Goal: Task Accomplishment & Management: Manage account settings

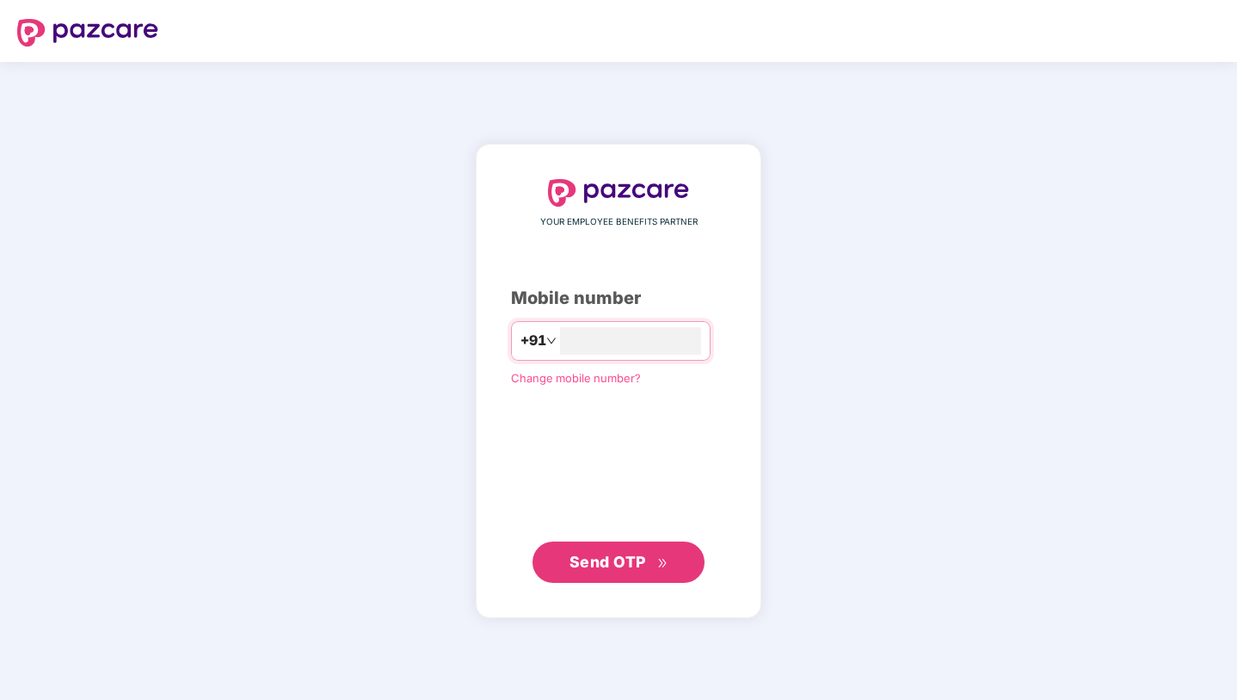
type input "**********"
click at [629, 565] on span "Send OTP" at bounding box center [608, 561] width 77 height 18
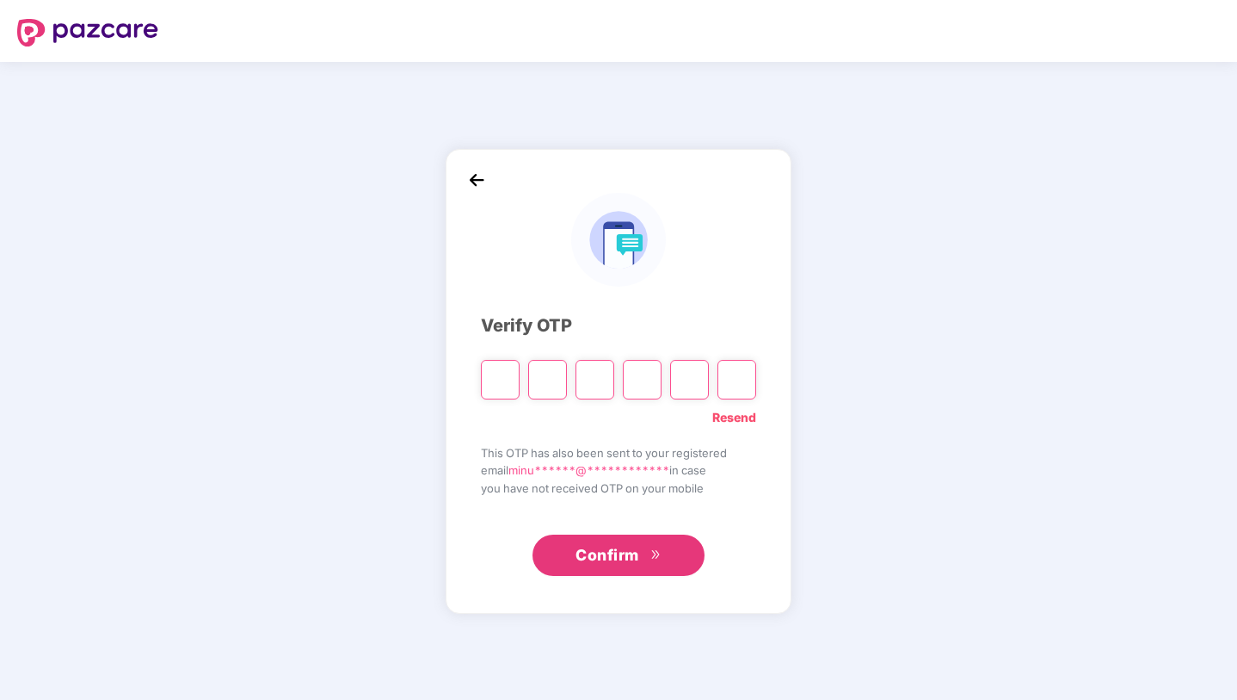
type input "*"
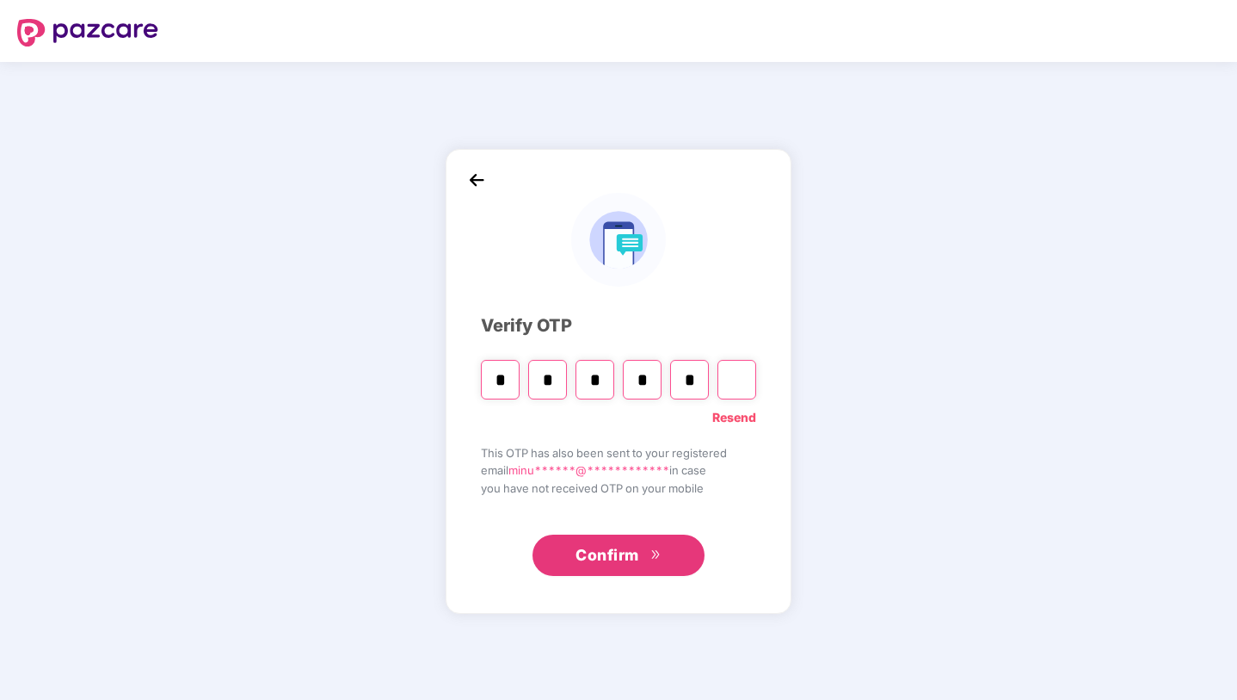
type input "*"
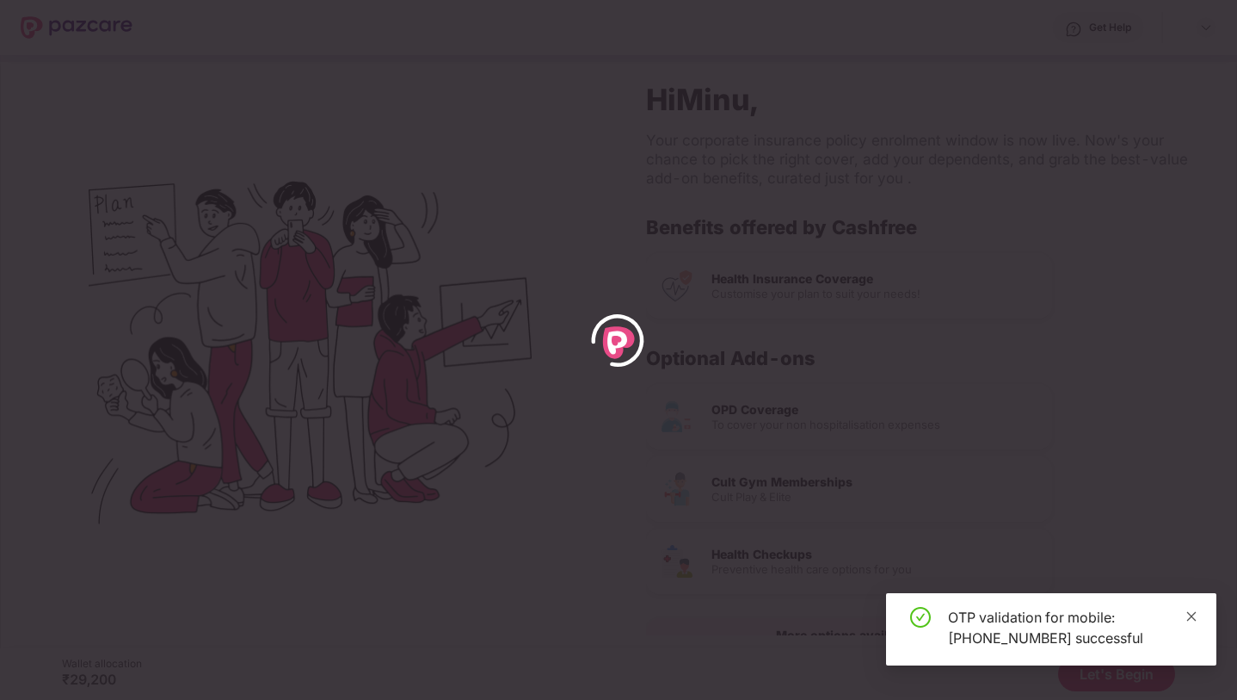
click at [1193, 615] on icon "close" at bounding box center [1192, 616] width 12 height 12
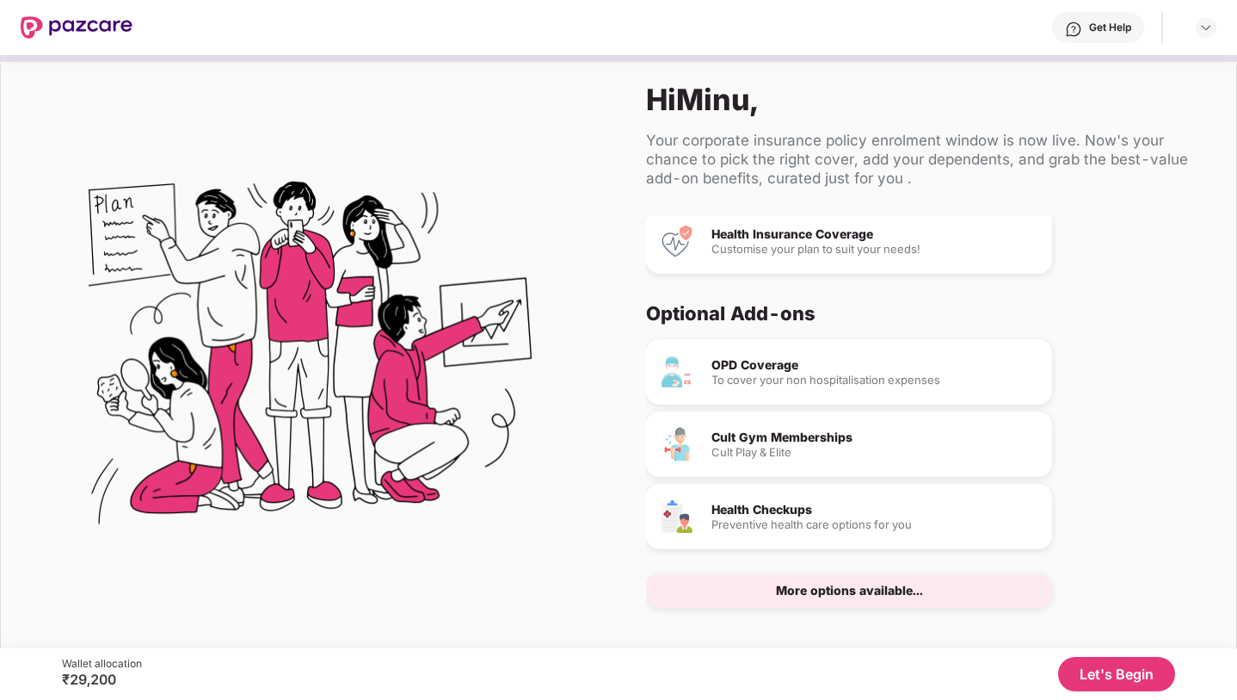
scroll to position [15, 0]
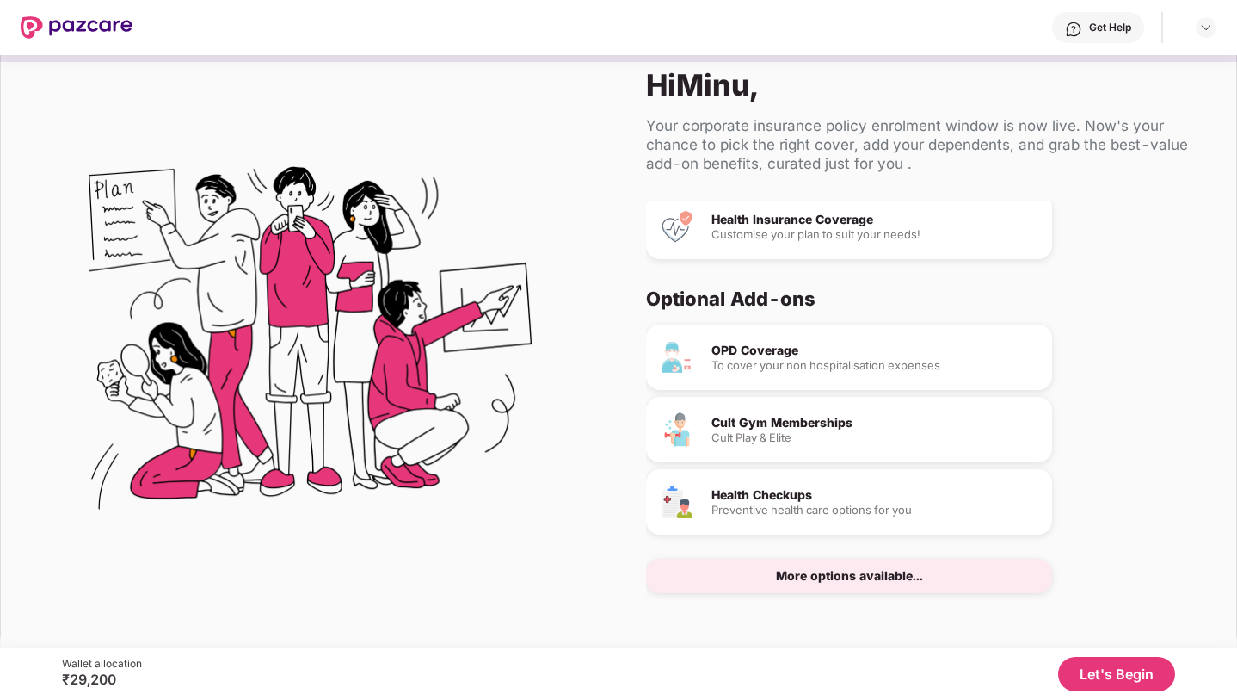
click at [862, 581] on div "More options available..." at bounding box center [849, 576] width 147 height 12
click at [800, 348] on div "OPD Coverage" at bounding box center [875, 350] width 327 height 12
click at [1096, 675] on button "Let's Begin" at bounding box center [1116, 674] width 117 height 34
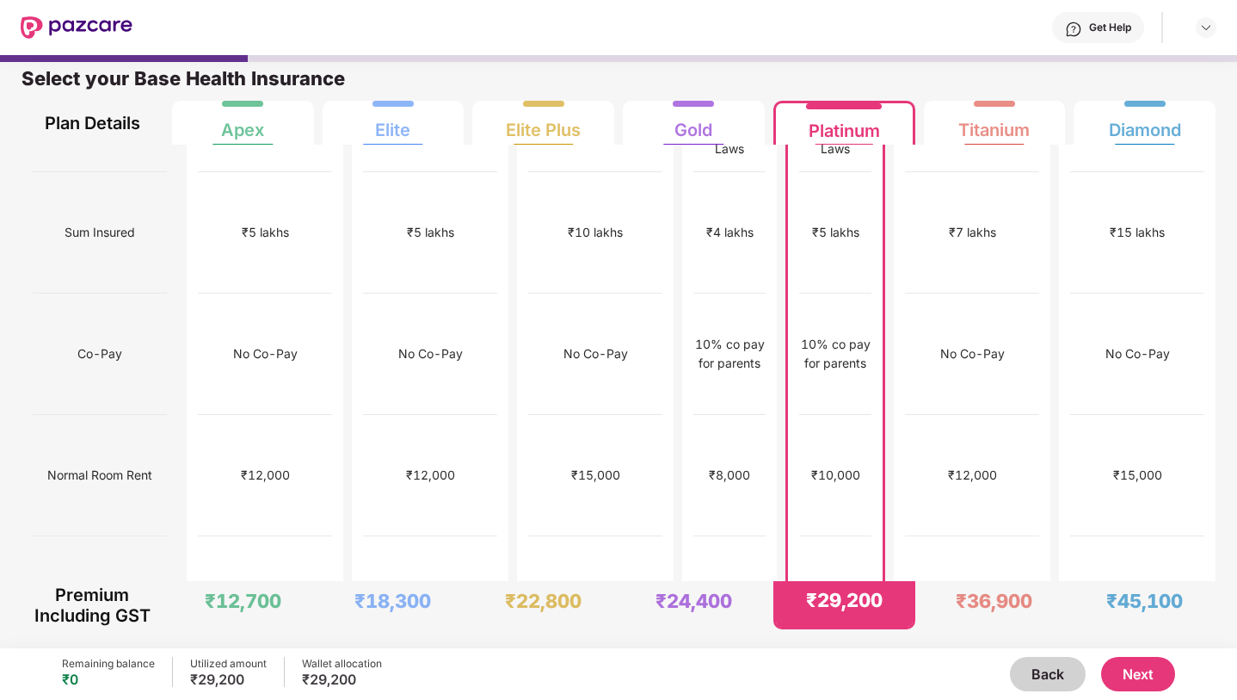
scroll to position [0, 0]
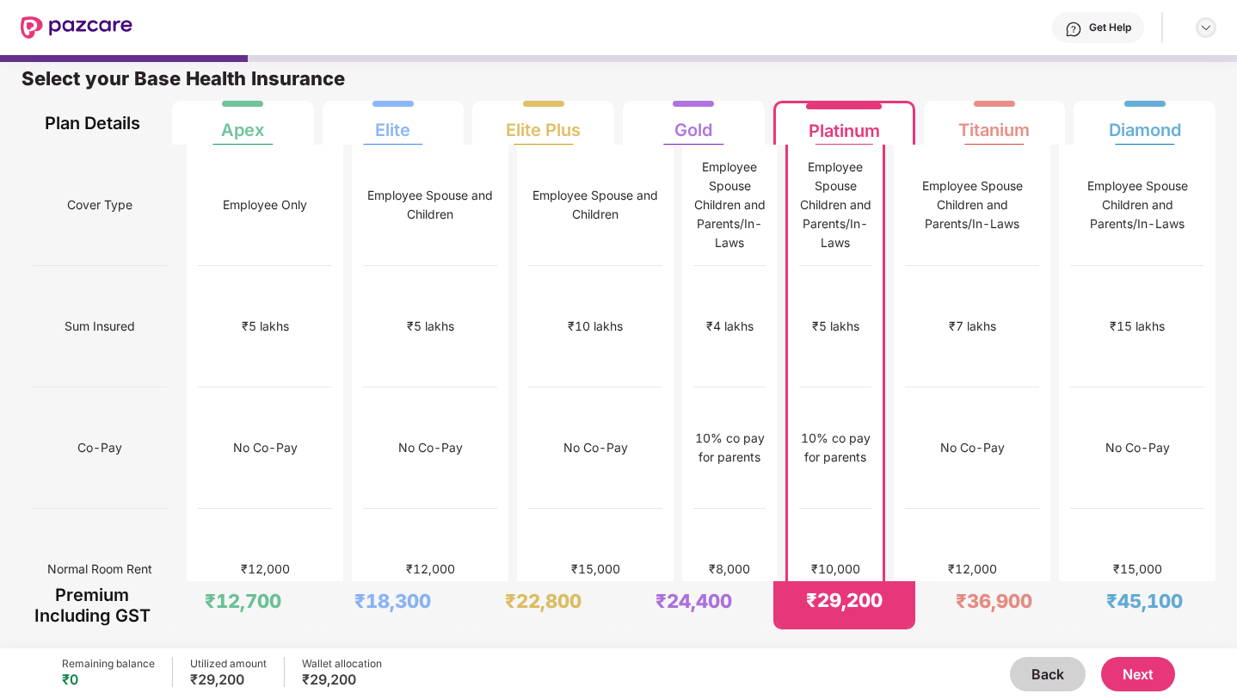
click at [1210, 28] on img at bounding box center [1207, 28] width 14 height 14
click at [708, 56] on div at bounding box center [618, 58] width 1237 height 7
click at [217, 666] on div "Utilized amount" at bounding box center [228, 664] width 77 height 14
click at [217, 681] on div "₹29,200" at bounding box center [228, 678] width 77 height 17
click at [1042, 673] on button "Back" at bounding box center [1048, 674] width 76 height 34
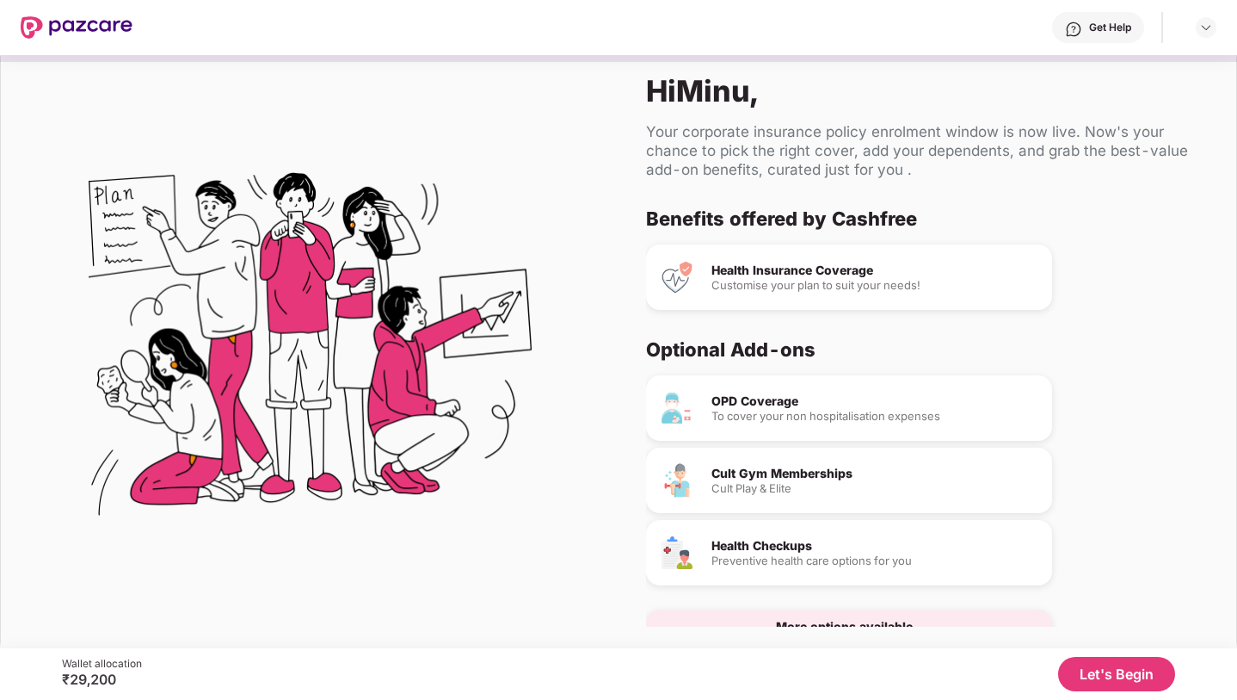
scroll to position [15, 0]
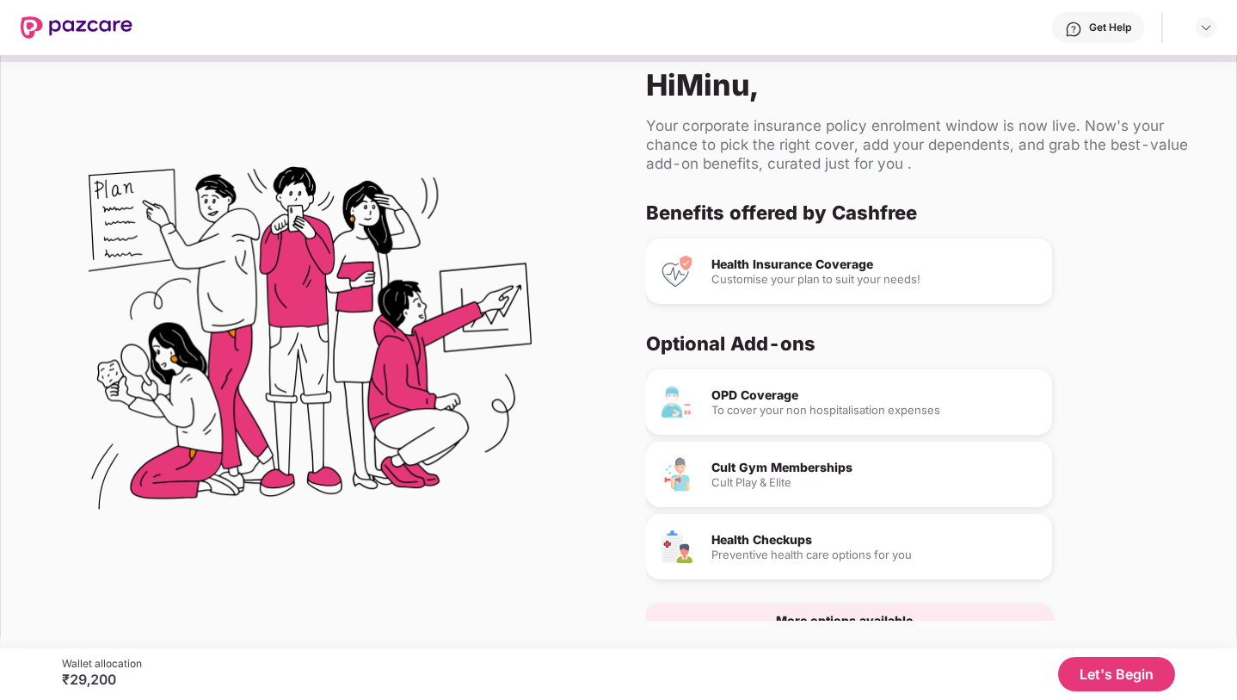
click at [781, 269] on div "Health Insurance Coverage" at bounding box center [875, 264] width 327 height 12
click at [674, 268] on img at bounding box center [677, 271] width 34 height 34
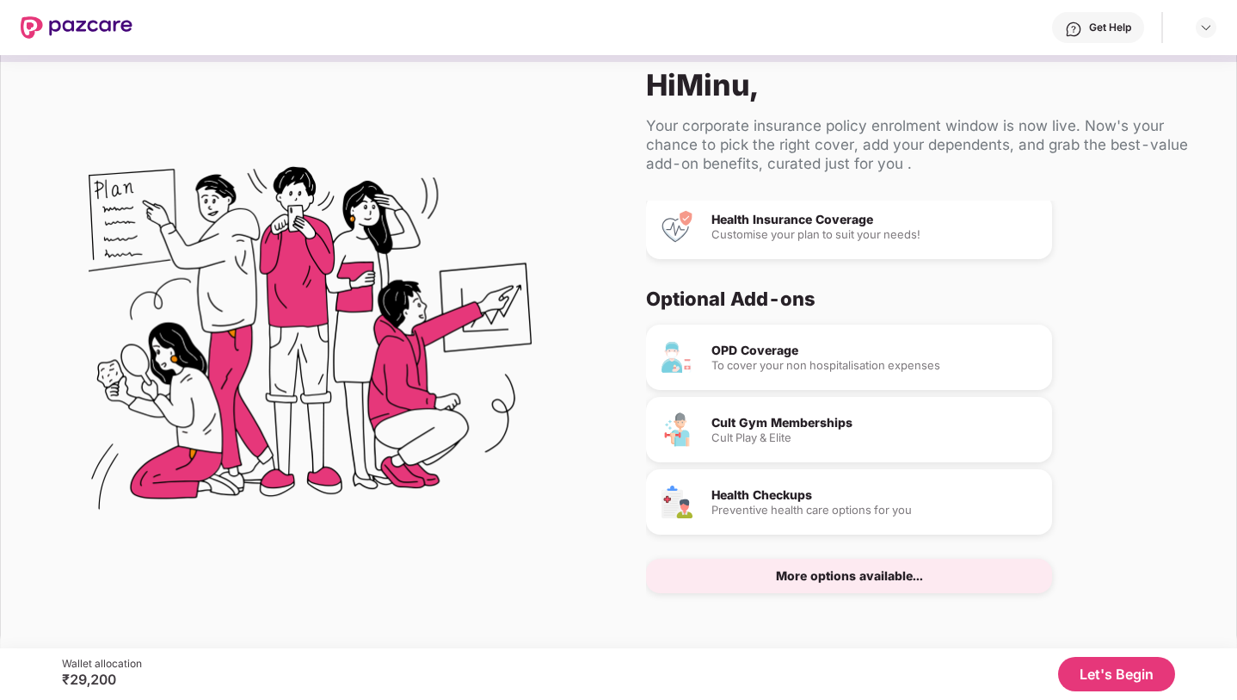
click at [832, 580] on div "More options available..." at bounding box center [849, 576] width 147 height 12
click at [814, 571] on div "More options available..." at bounding box center [849, 576] width 147 height 12
click at [811, 231] on div "Customise your plan to suit your needs!" at bounding box center [875, 234] width 327 height 11
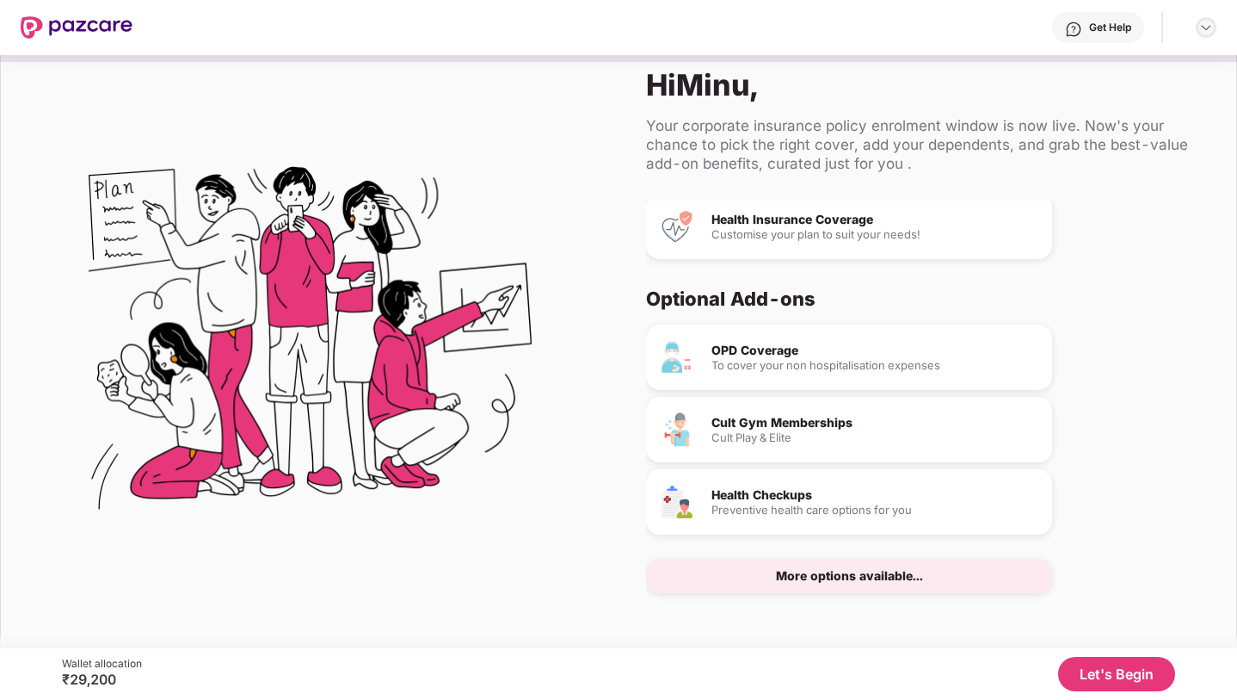
click at [1205, 32] on img at bounding box center [1207, 28] width 14 height 14
click at [1145, 407] on div "OPD Coverage To cover your non hospitalisation expenses Cult Gym Memberships Cu…" at bounding box center [920, 458] width 549 height 268
click at [824, 504] on div "Preventive health care options for you" at bounding box center [875, 509] width 327 height 11
click at [816, 571] on div "More options available..." at bounding box center [849, 576] width 147 height 12
click at [1107, 678] on button "Let's Begin" at bounding box center [1116, 674] width 117 height 34
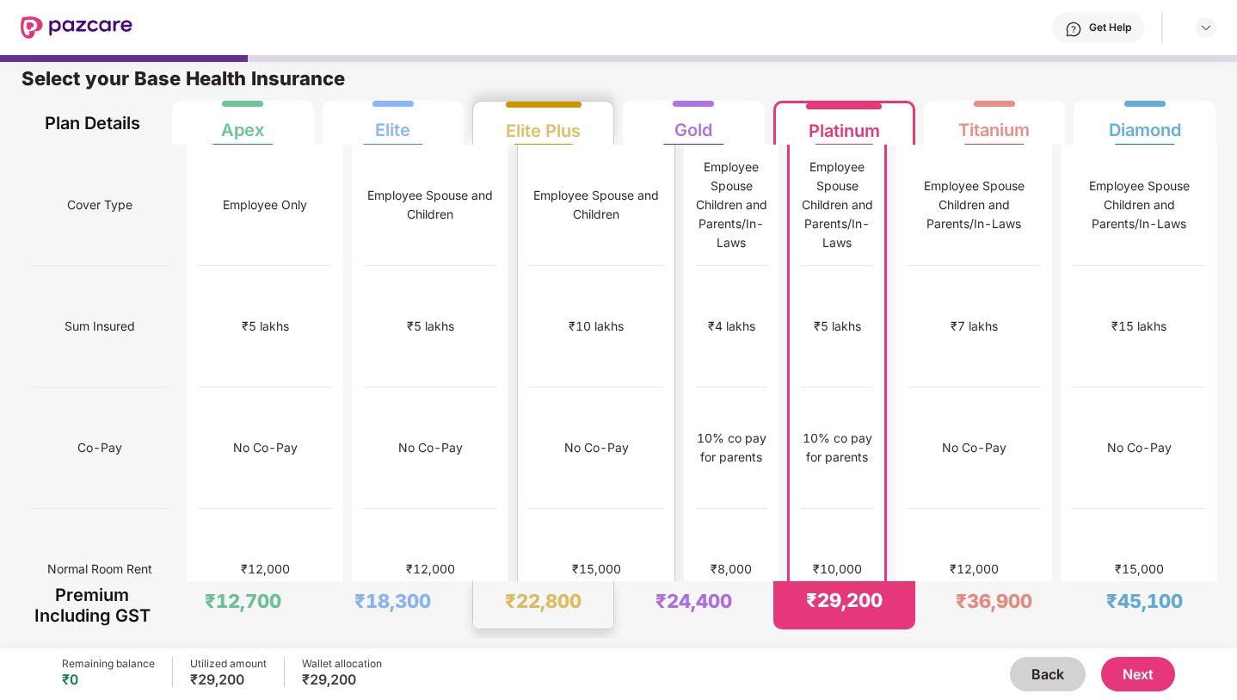
scroll to position [0, 0]
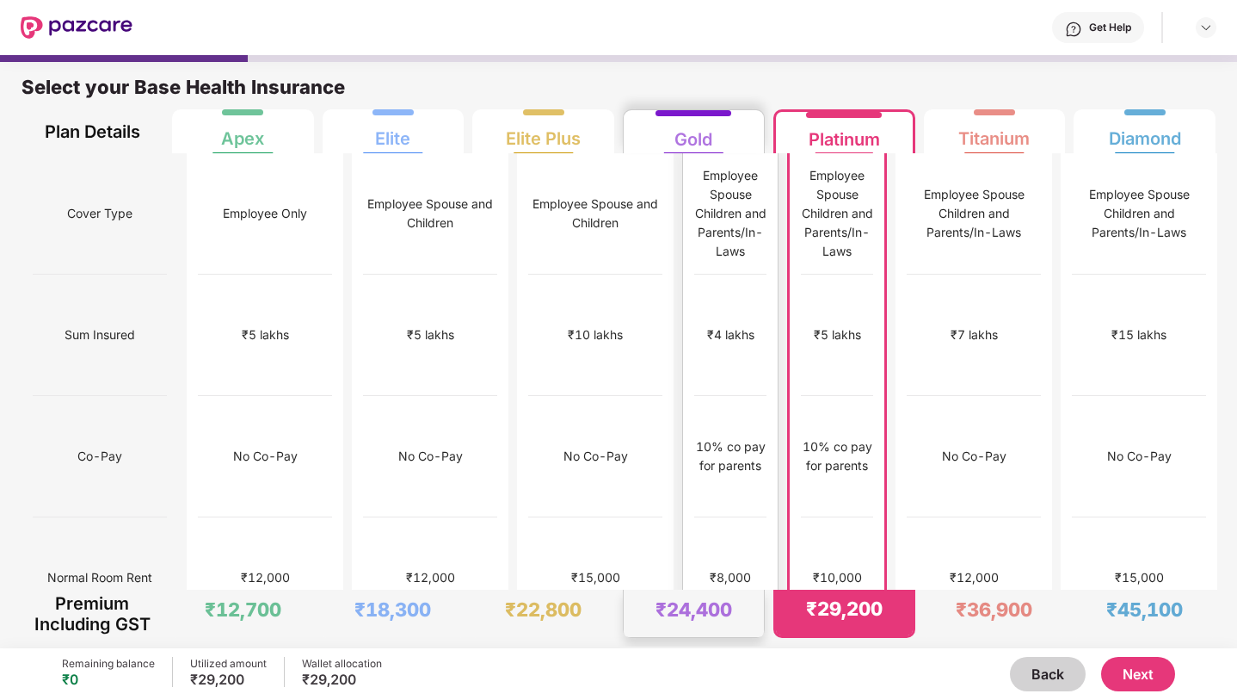
click at [713, 182] on div "Employee Spouse Children and Parents/In-Laws" at bounding box center [730, 213] width 72 height 95
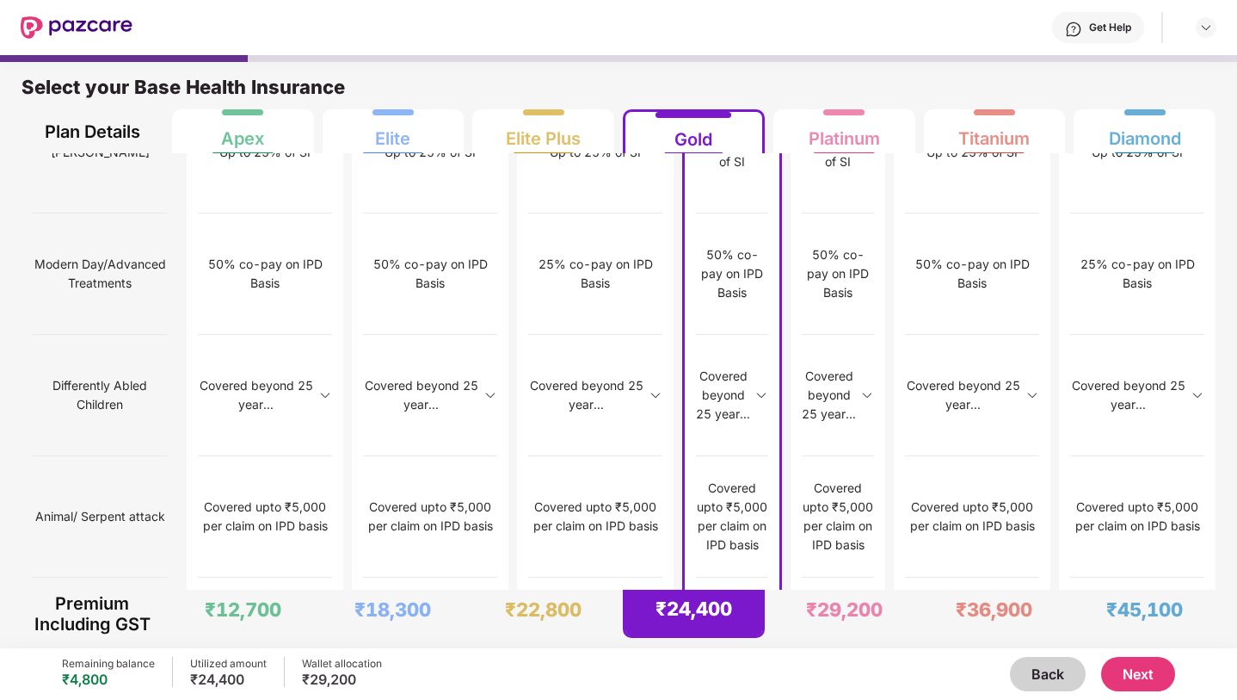
scroll to position [9, 0]
